Goal: Task Accomplishment & Management: Manage account settings

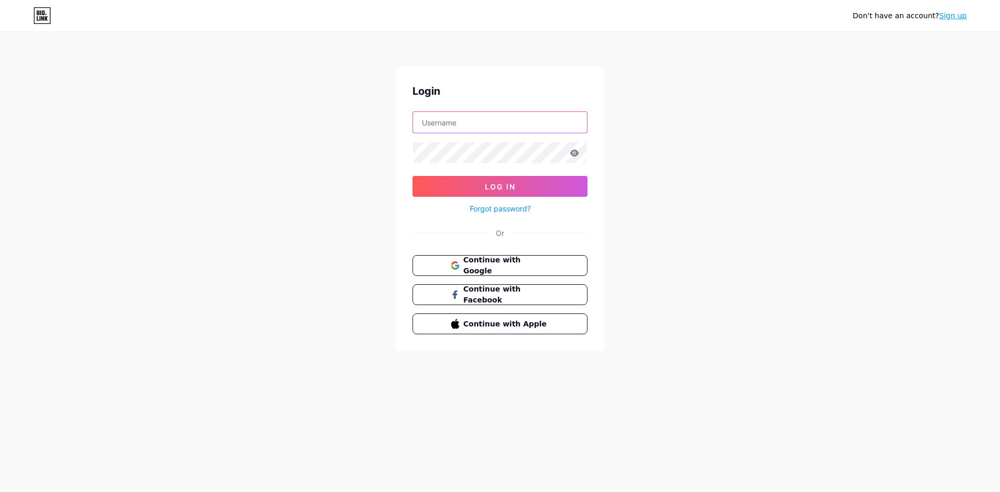
type input "[EMAIL_ADDRESS][DOMAIN_NAME]"
click at [573, 155] on icon at bounding box center [575, 153] width 9 height 7
click at [575, 156] on icon at bounding box center [575, 153] width 9 height 7
click at [571, 155] on icon at bounding box center [574, 153] width 9 height 7
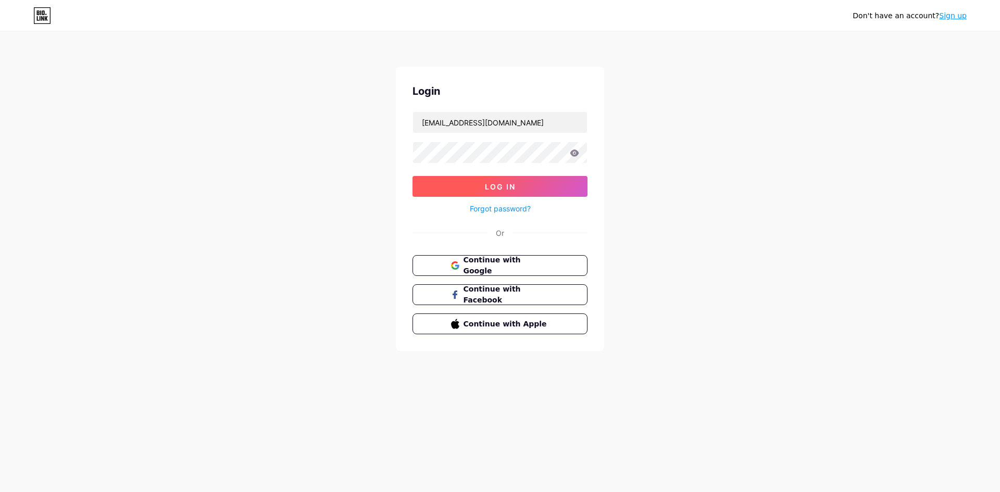
click at [497, 179] on button "Log In" at bounding box center [500, 186] width 175 height 21
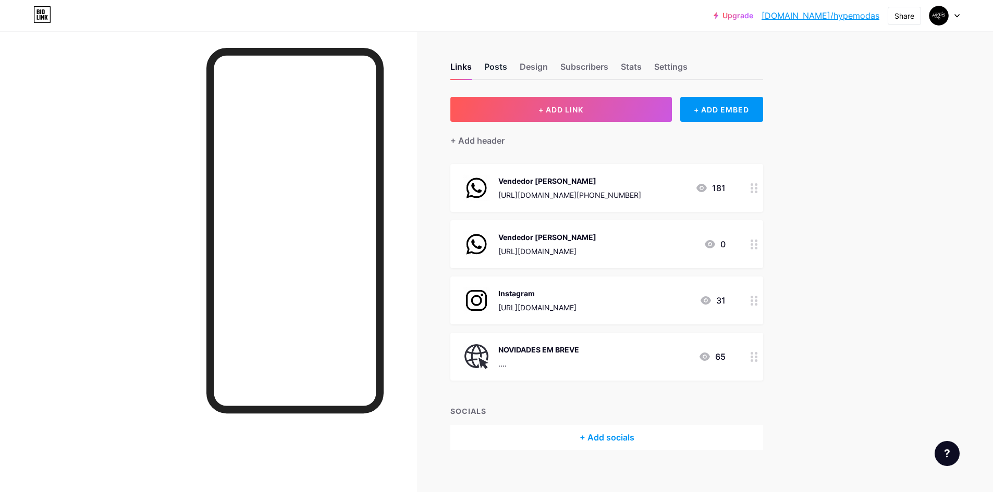
click at [502, 64] on div "Posts" at bounding box center [495, 69] width 23 height 19
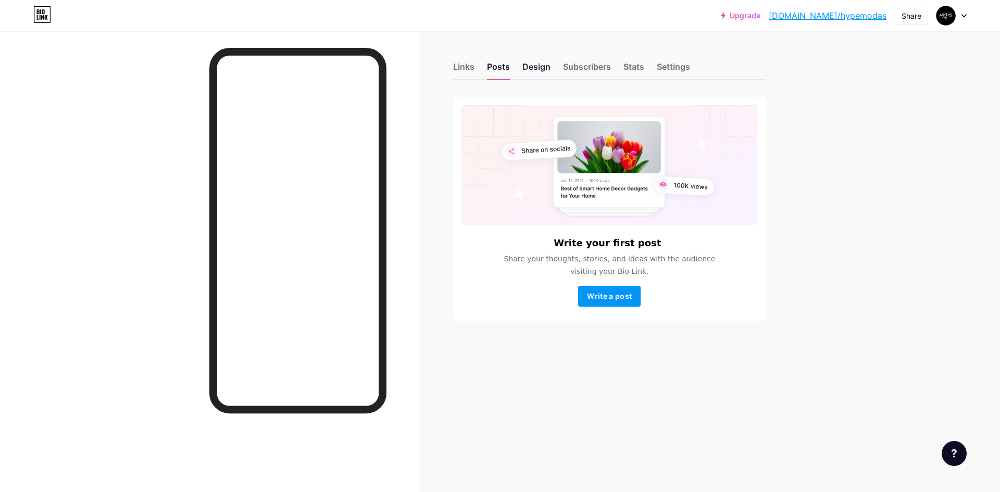
click at [542, 68] on div "Design" at bounding box center [537, 69] width 28 height 19
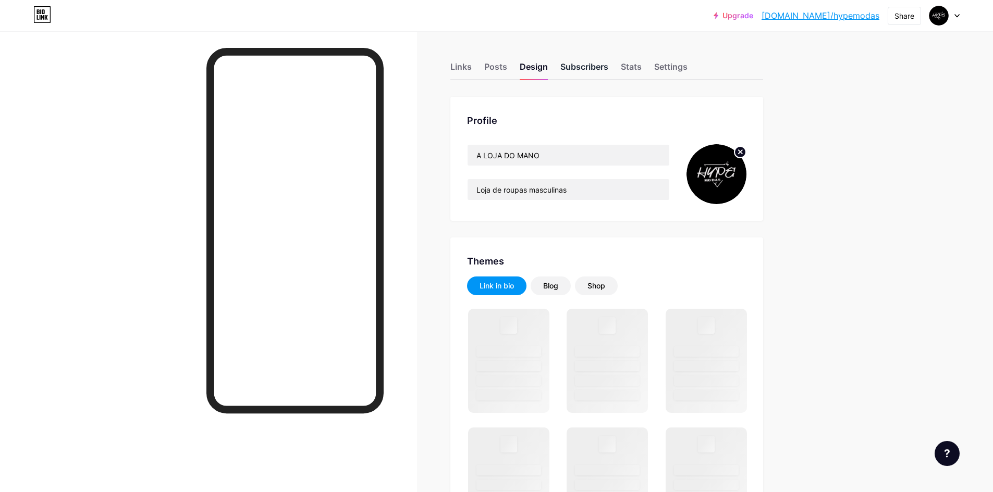
click at [580, 66] on div "Subscribers" at bounding box center [584, 69] width 48 height 19
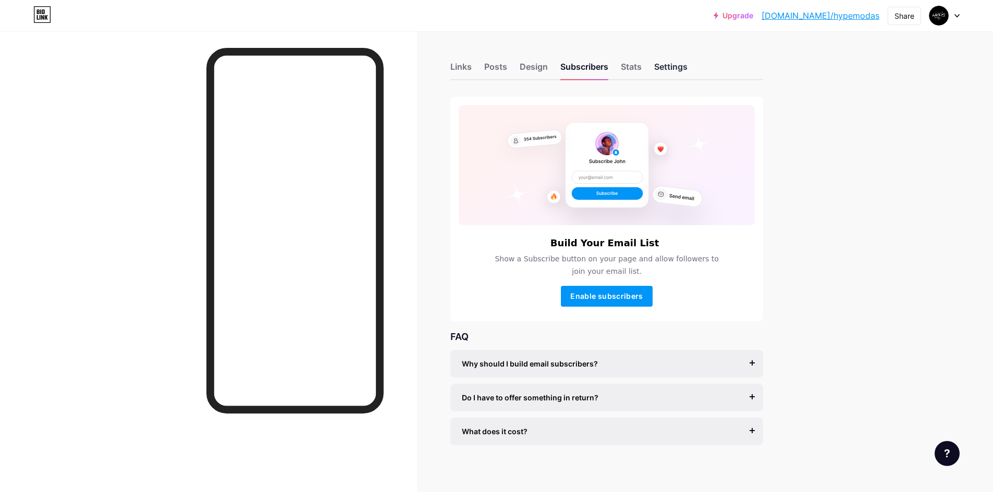
click at [676, 68] on div "Settings" at bounding box center [670, 69] width 33 height 19
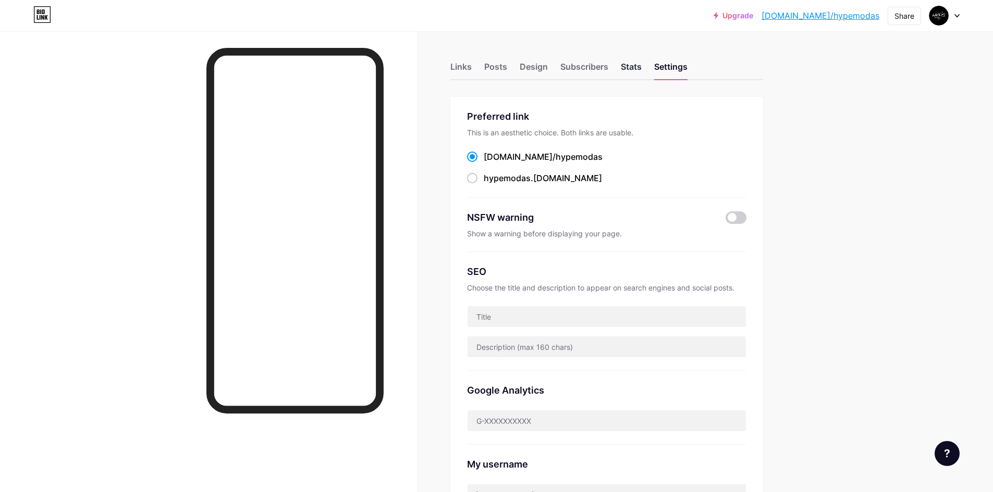
click at [636, 70] on div "Stats" at bounding box center [631, 69] width 21 height 19
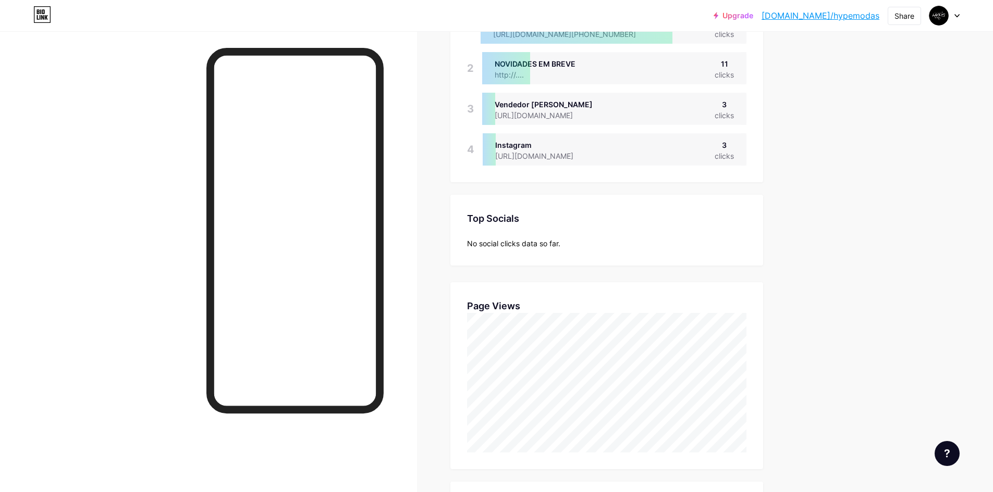
scroll to position [261, 0]
